Goal: Check status: Check status

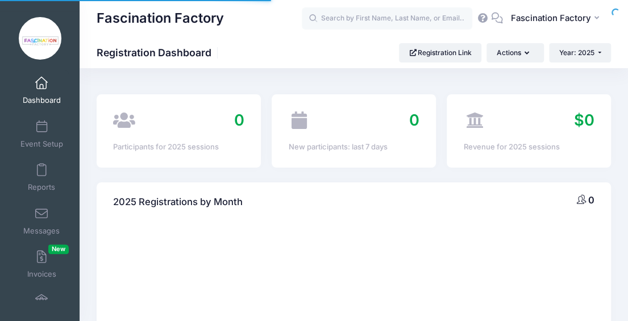
select select
click at [34, 36] on img at bounding box center [40, 38] width 43 height 43
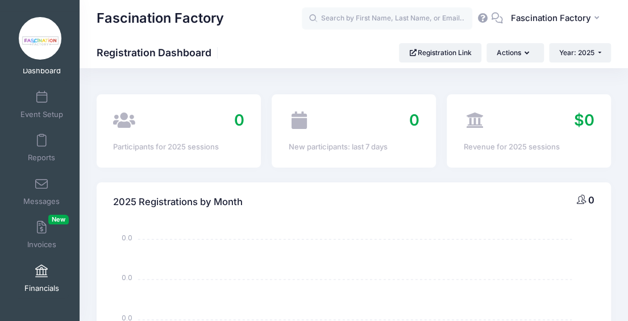
click at [42, 282] on link "Financials" at bounding box center [42, 278] width 54 height 40
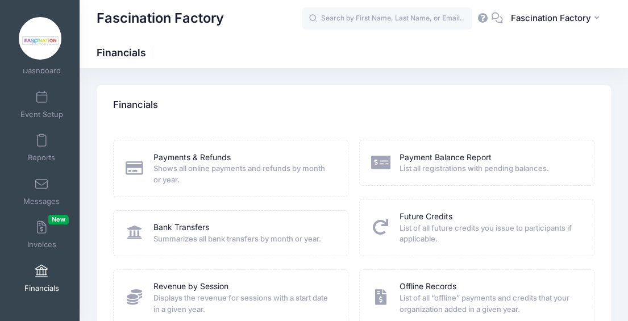
click at [204, 178] on span "Shows all online payments and refunds by month or year." at bounding box center [242, 174] width 179 height 22
click at [197, 157] on link "Payments & Refunds" at bounding box center [191, 158] width 77 height 12
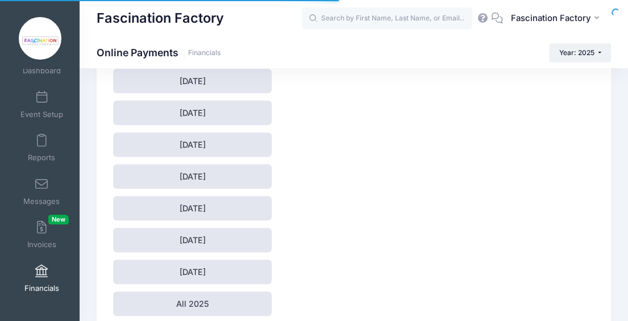
scroll to position [170, 0]
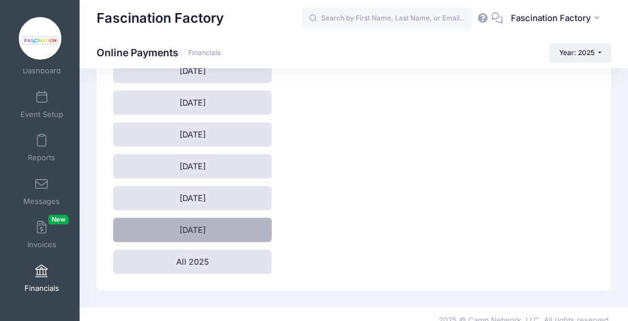
click at [220, 231] on link "August 2025" at bounding box center [192, 230] width 158 height 24
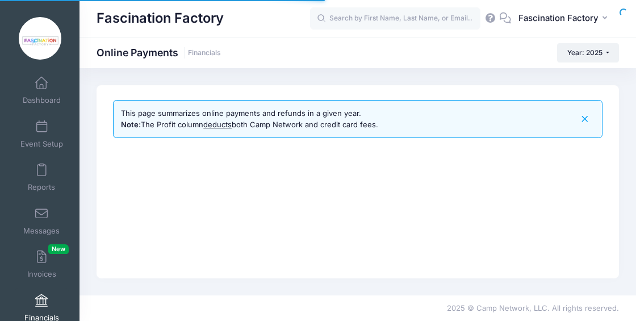
select select "10"
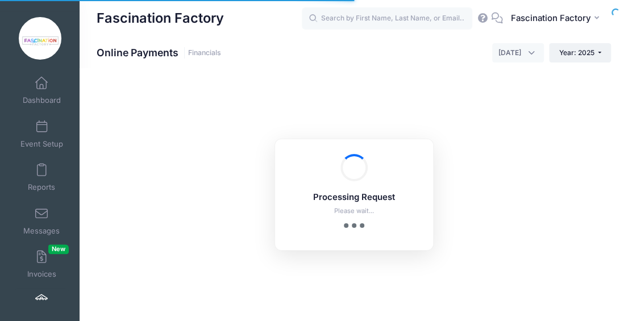
scroll to position [30, 0]
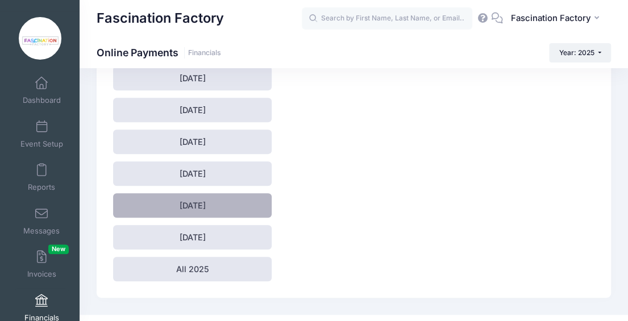
click at [189, 200] on link "[DATE]" at bounding box center [192, 205] width 158 height 24
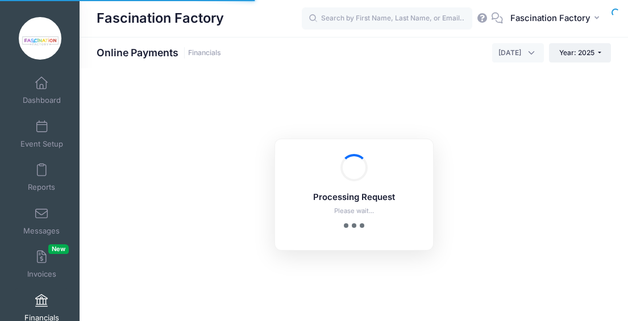
select select "10"
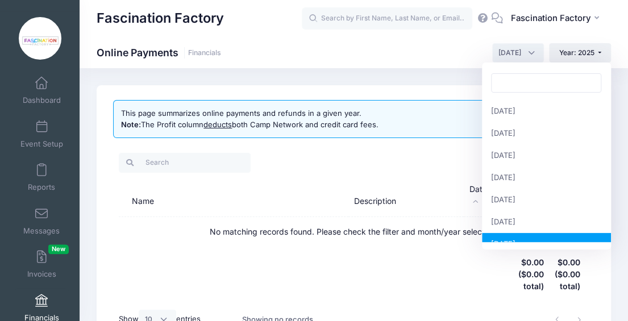
click at [521, 60] on span "[DATE]" at bounding box center [518, 52] width 52 height 19
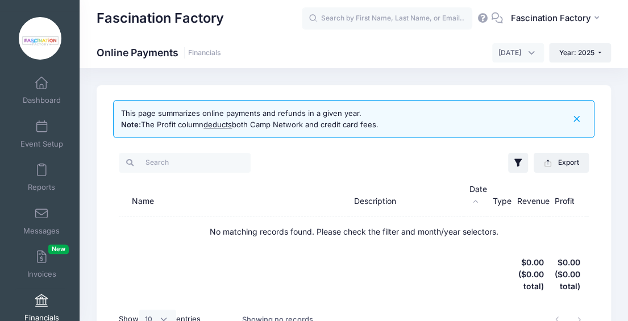
click at [436, 188] on th "Description" at bounding box center [405, 195] width 115 height 43
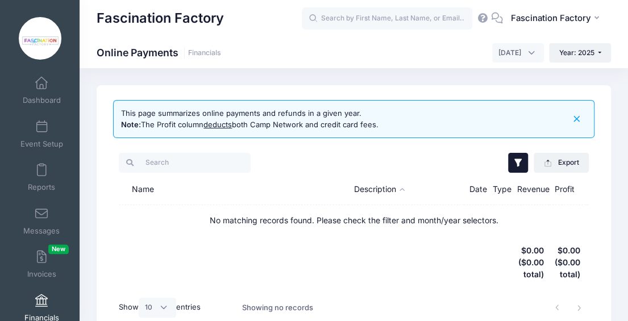
click at [520, 165] on icon "button" at bounding box center [517, 162] width 11 height 11
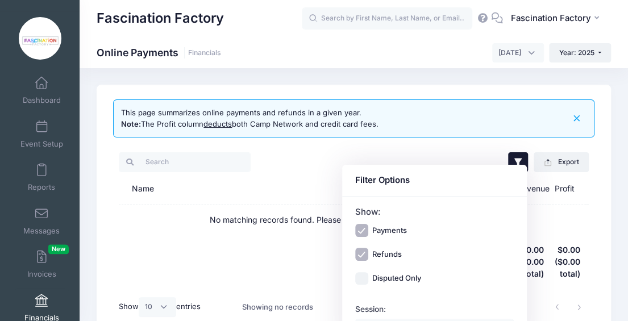
scroll to position [0, 0]
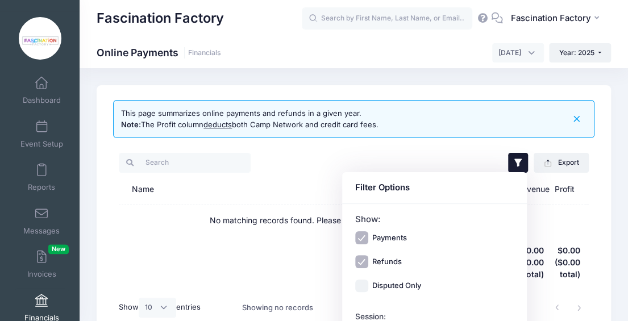
click at [315, 171] on div at bounding box center [236, 162] width 235 height 23
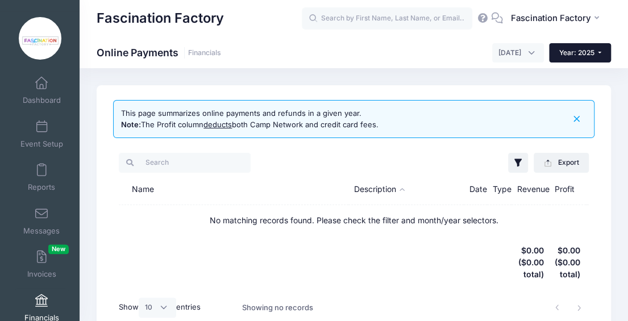
click at [591, 54] on span "Year: 2025" at bounding box center [576, 52] width 35 height 9
click at [569, 81] on link "Year: 2025" at bounding box center [586, 74] width 74 height 15
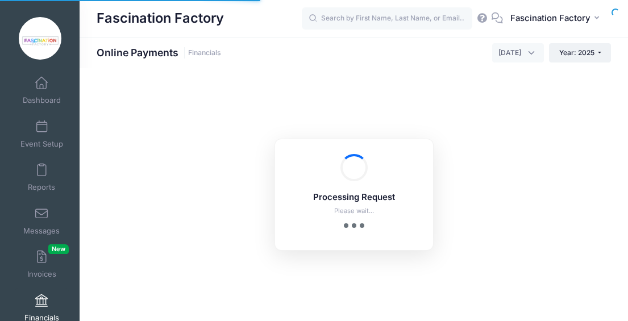
select select "10"
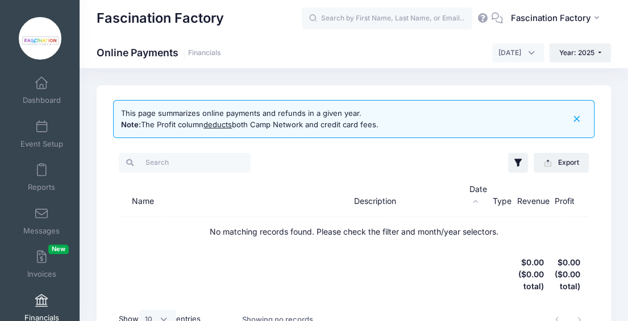
click at [524, 57] on span "[DATE]" at bounding box center [518, 52] width 52 height 19
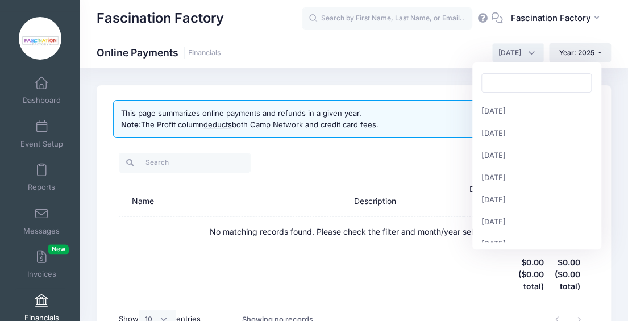
scroll to position [111, 0]
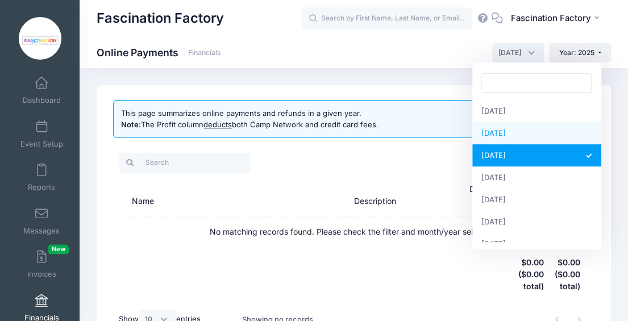
select select "7"
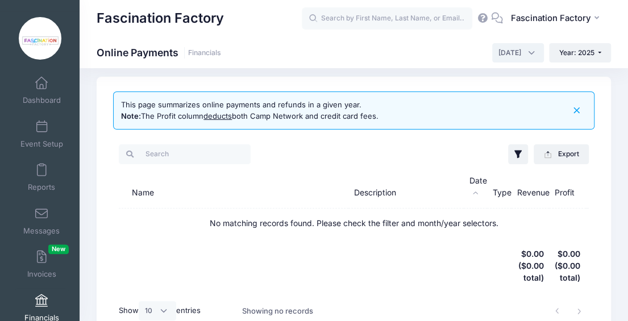
scroll to position [78, 0]
